Goal: Information Seeking & Learning: Learn about a topic

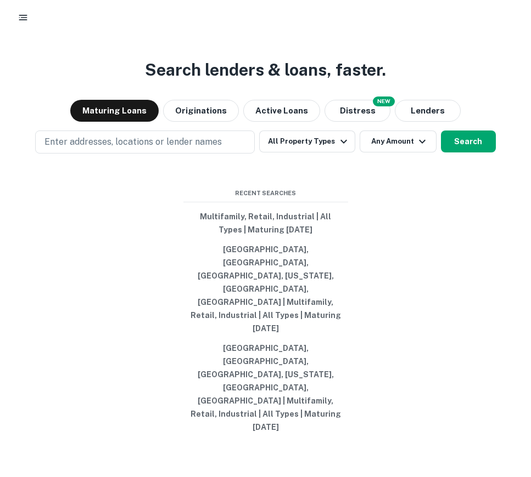
click at [18, 26] on div at bounding box center [265, 18] width 504 height 20
click at [19, 15] on rect "button" at bounding box center [23, 15] width 8 height 1
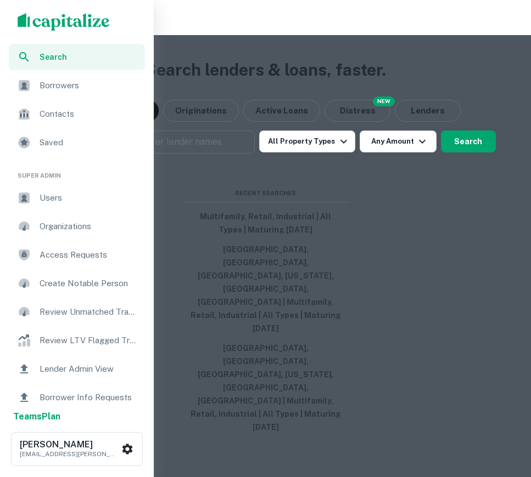
click at [61, 195] on span "Users" at bounding box center [89, 198] width 99 height 13
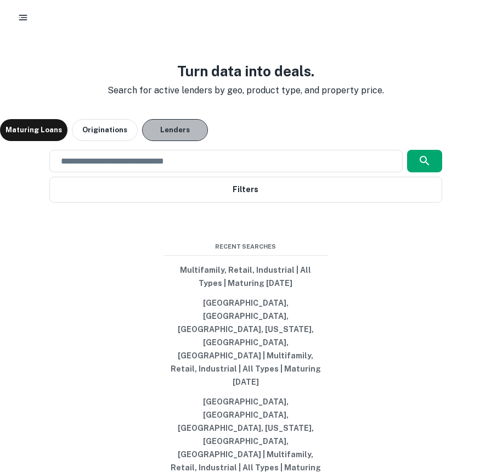
click at [170, 141] on button "Lenders" at bounding box center [175, 130] width 66 height 22
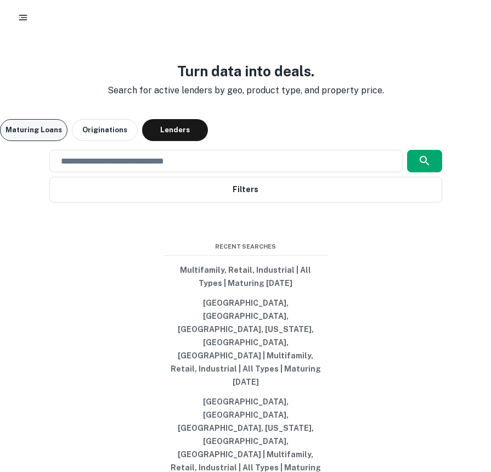
click at [46, 141] on button "Maturing Loans" at bounding box center [34, 130] width 68 height 22
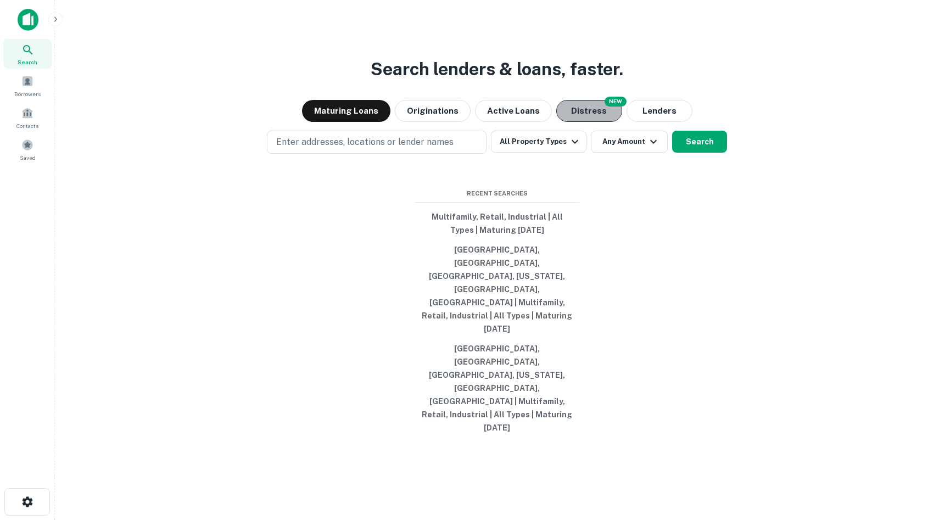
click at [491, 122] on button "Distress" at bounding box center [589, 111] width 66 height 22
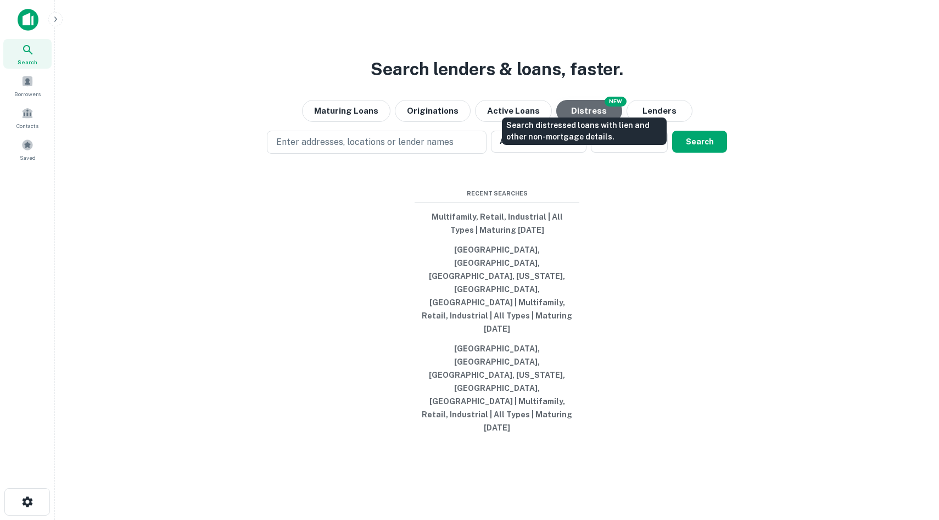
click at [491, 122] on button "Distress" at bounding box center [589, 111] width 66 height 22
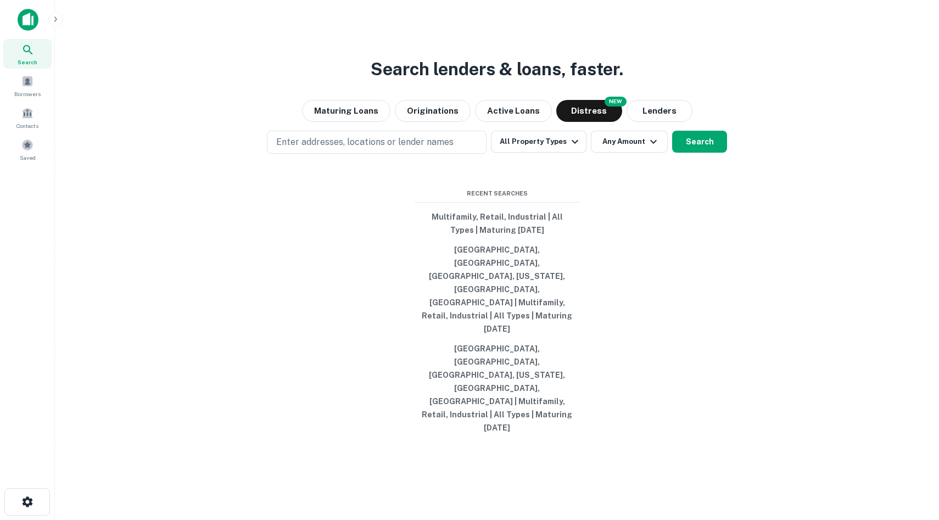
click at [491, 154] on div "Enter addresses, locations or lender names All Property Types Any Amount Search" at bounding box center [497, 142] width 866 height 23
click at [491, 153] on button "Search" at bounding box center [699, 142] width 55 height 22
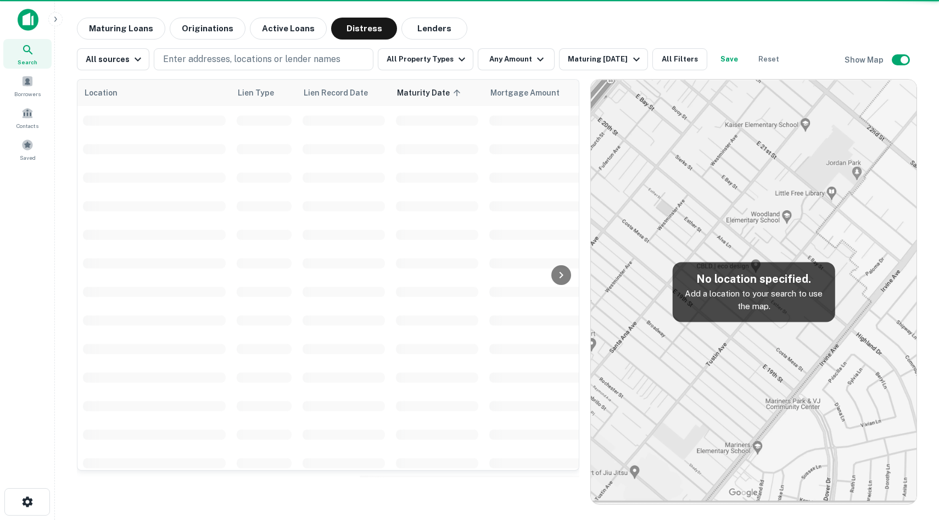
scroll to position [1, 0]
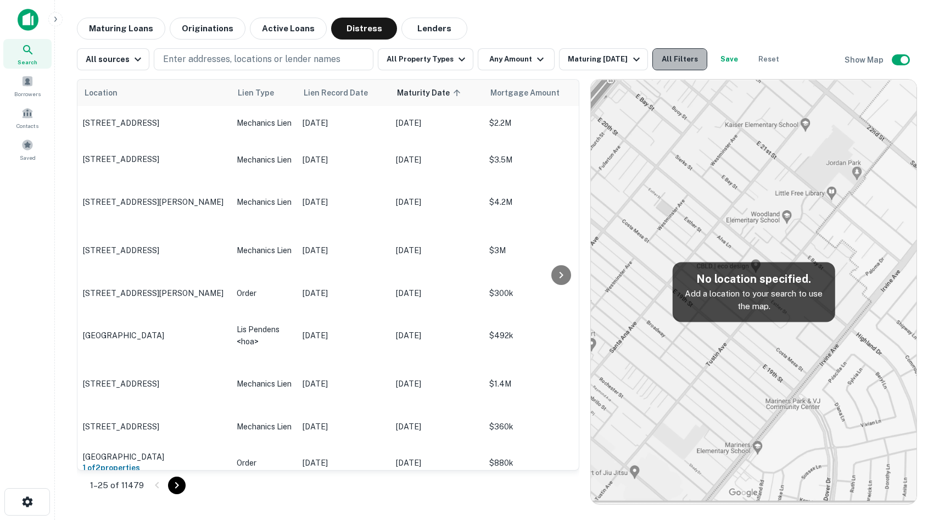
click at [491, 63] on button "All Filters" at bounding box center [679, 59] width 55 height 22
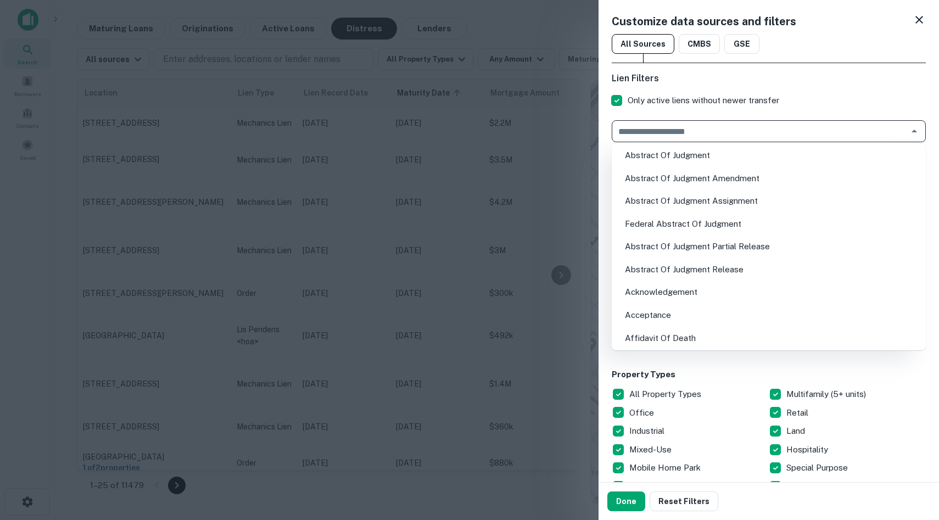
click at [491, 137] on input "text" at bounding box center [759, 130] width 289 height 15
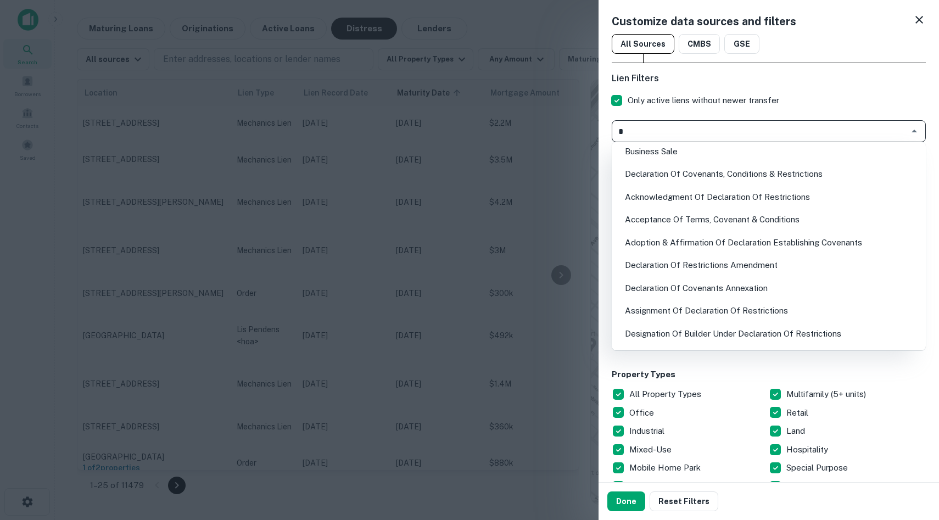
scroll to position [0, 0]
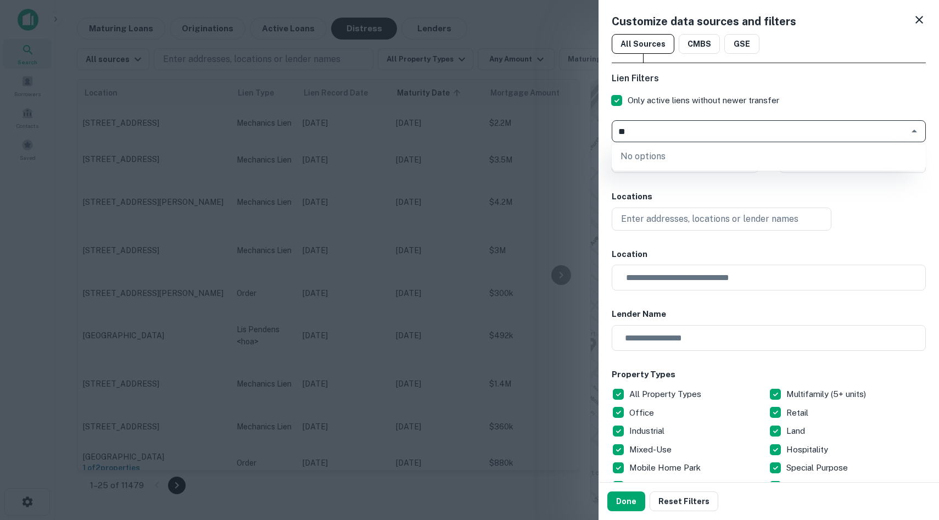
type input "*"
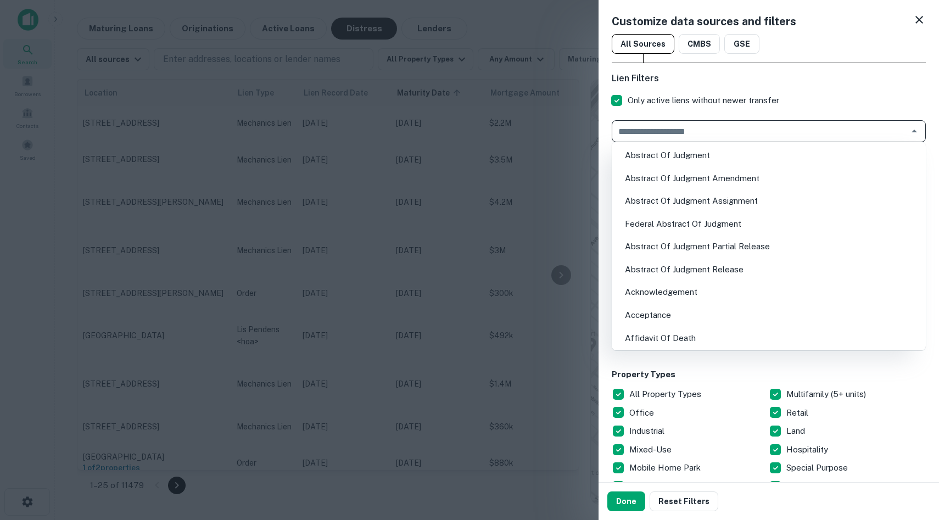
click at [491, 88] on div "Lien Filters Only active liens without newer transfer ​ Lien Amount Due Min Lie…" at bounding box center [768, 122] width 314 height 101
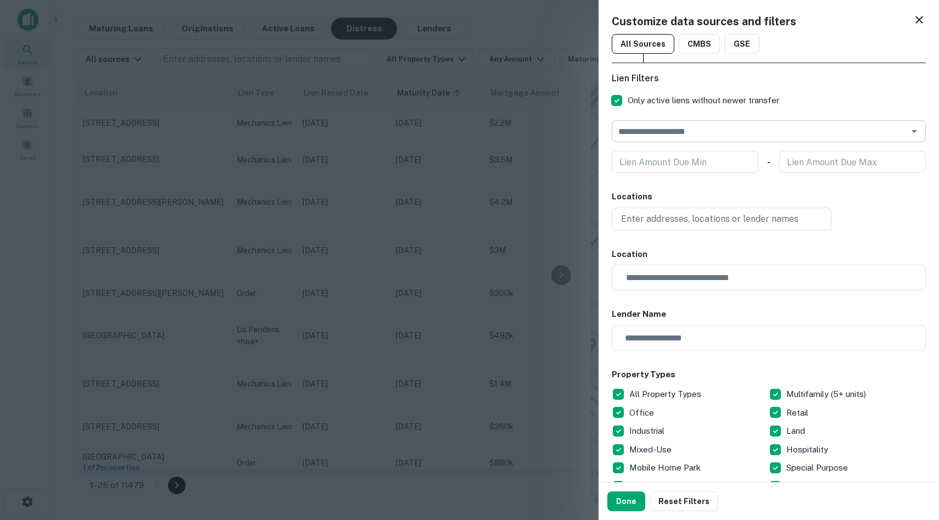
click at [491, 127] on input "text" at bounding box center [759, 130] width 289 height 15
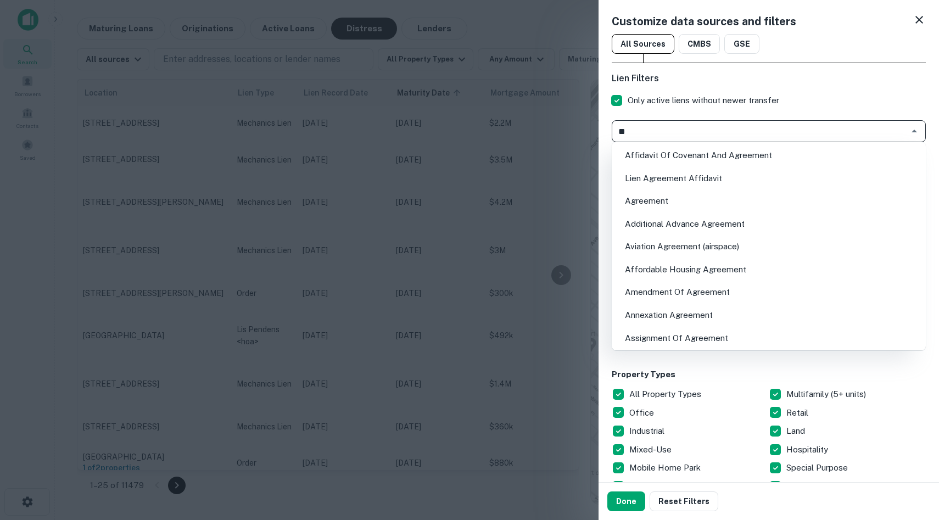
type input "*"
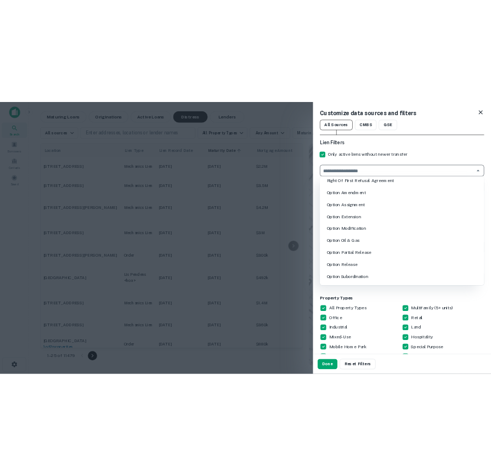
scroll to position [13367, 0]
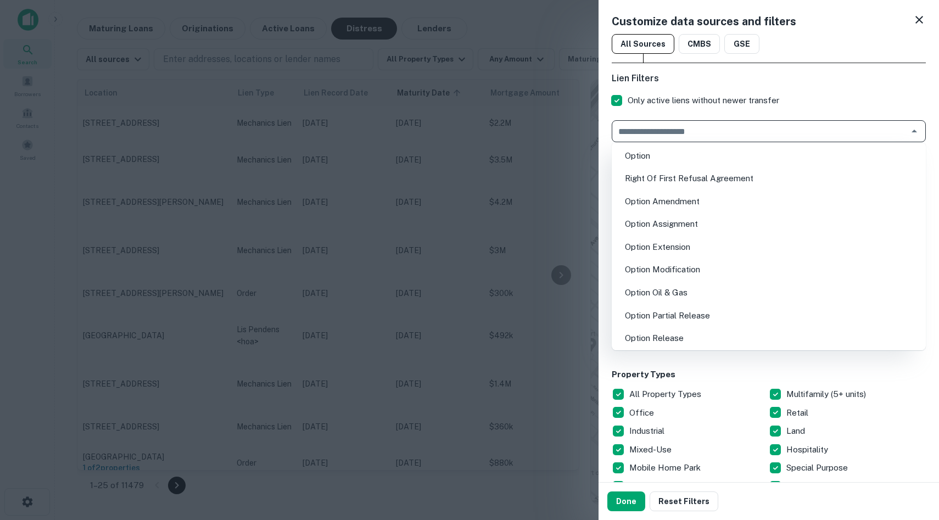
click at [491, 95] on div at bounding box center [469, 260] width 939 height 520
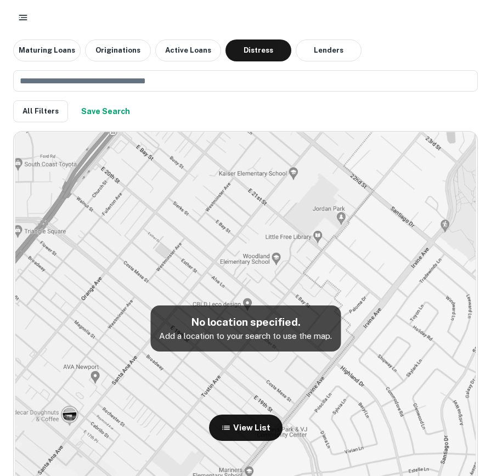
click at [93, 65] on div "​ All Filters Save Search" at bounding box center [245, 91] width 465 height 61
click at [23, 23] on button "button" at bounding box center [23, 18] width 20 height 20
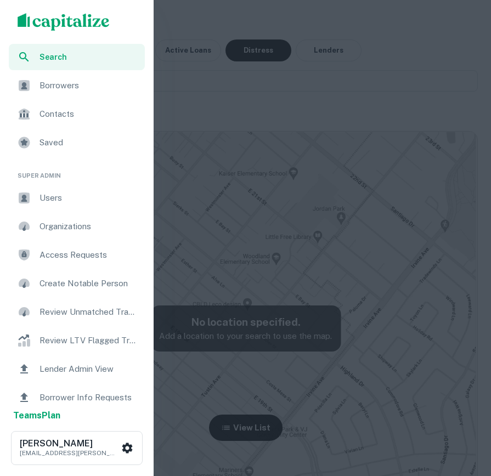
click at [56, 63] on span "Search" at bounding box center [89, 57] width 99 height 12
